Goal: Transaction & Acquisition: Purchase product/service

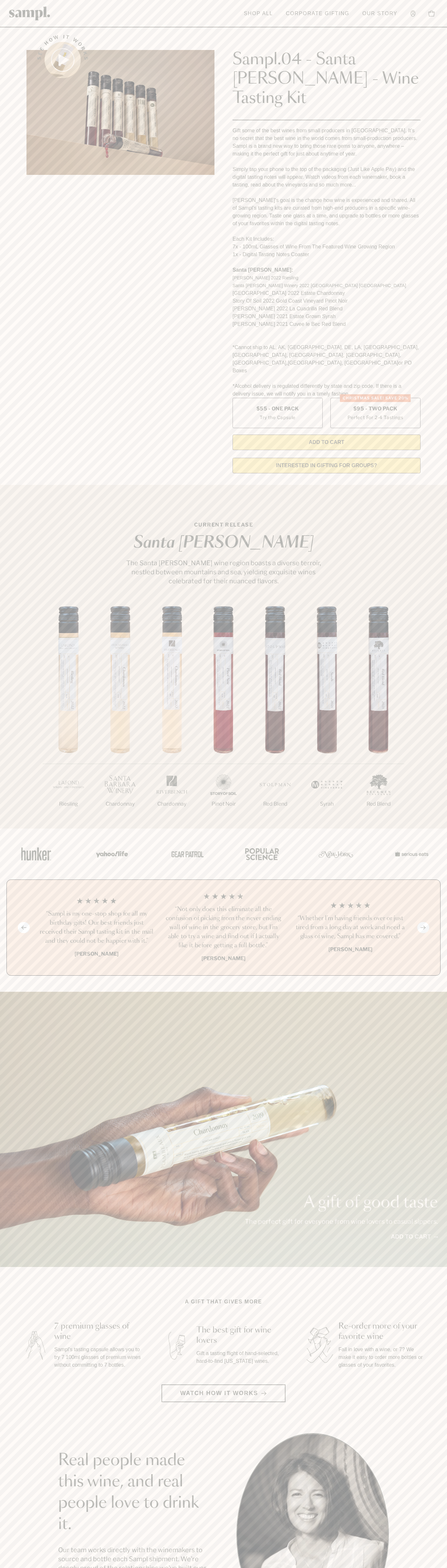
click at [241, 14] on link "Shop All" at bounding box center [258, 13] width 35 height 14
click at [432, 1567] on html "Skip to main content Toggle navigation menu Shop All Corporate Gifting Our Stor…" at bounding box center [224, 1304] width 447 height 2608
click at [119, 1567] on html "Skip to main content Toggle navigation menu Shop All Corporate Gifting Our Stor…" at bounding box center [224, 1304] width 447 height 2608
click at [16, 1223] on div "A gift of good taste The perfect gift for everyone from wine lovers to casual s…" at bounding box center [224, 1129] width 447 height 275
